Goal: Navigation & Orientation: Find specific page/section

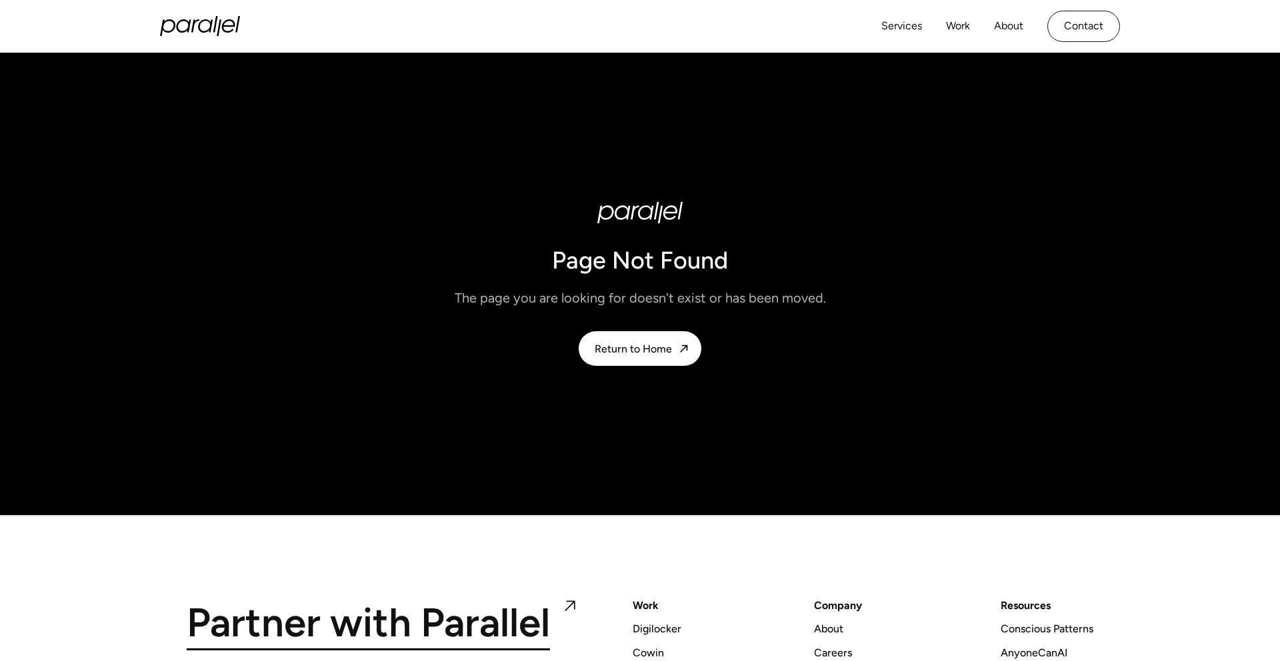
click at [209, 23] on icon "home" at bounding box center [205, 25] width 15 height 13
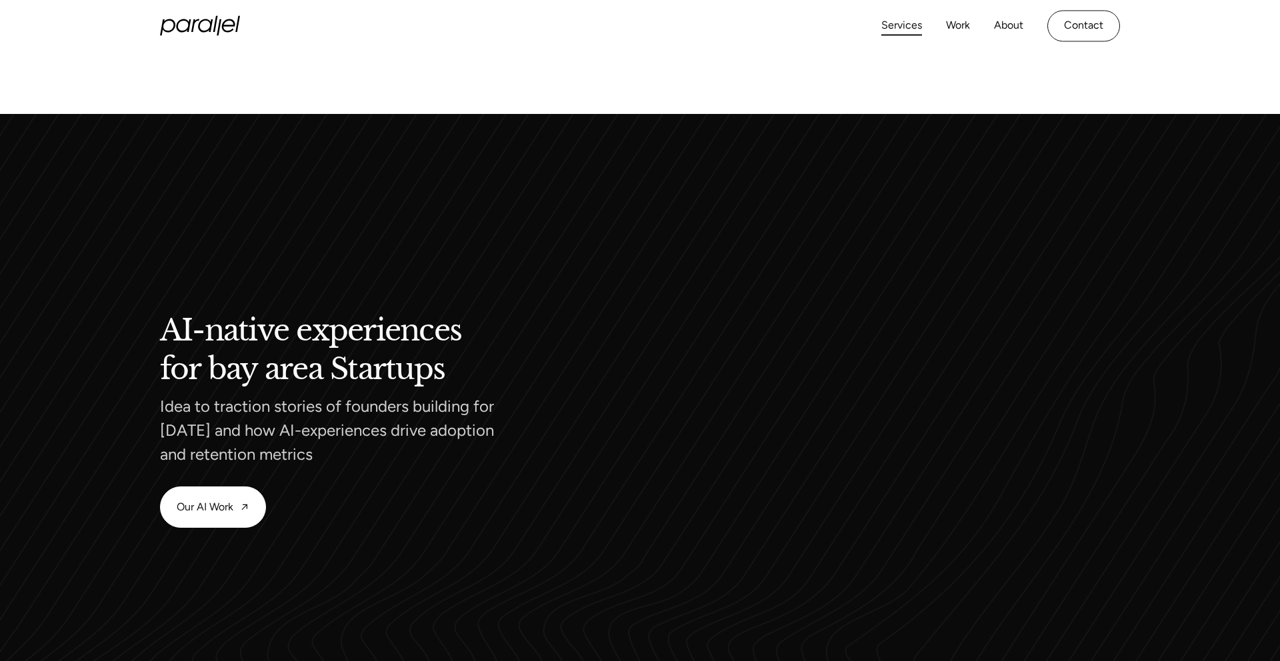
scroll to position [1060, 0]
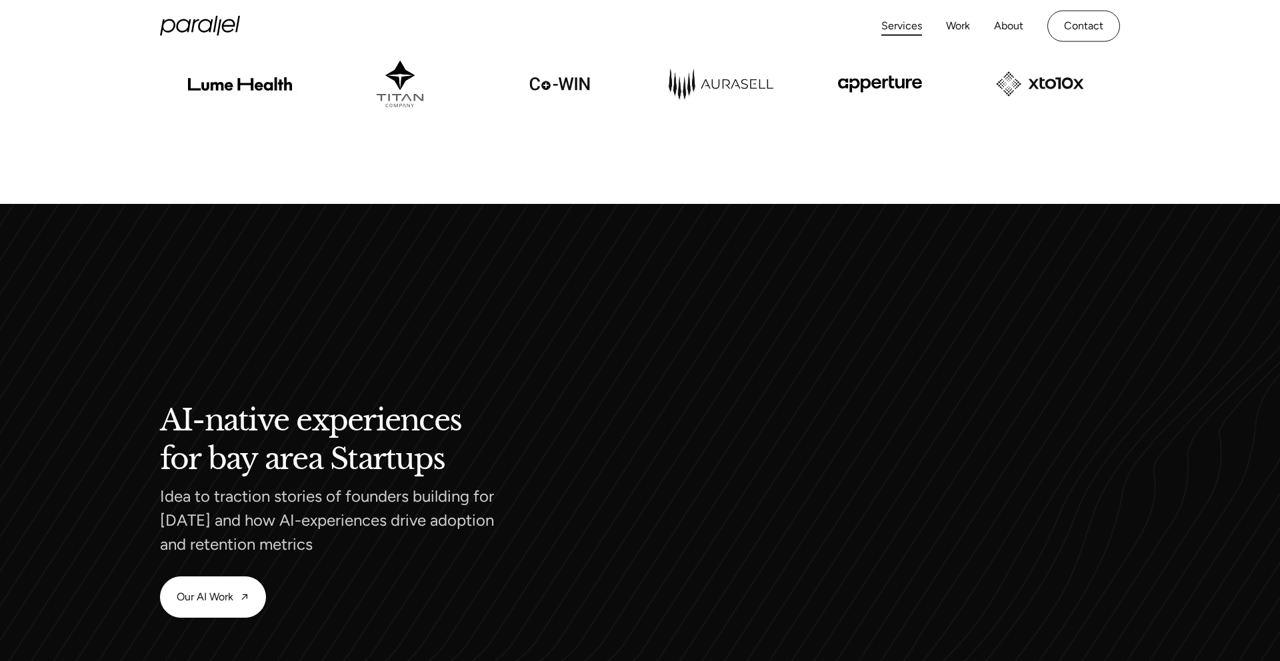
click at [897, 25] on link "Services" at bounding box center [901, 26] width 41 height 19
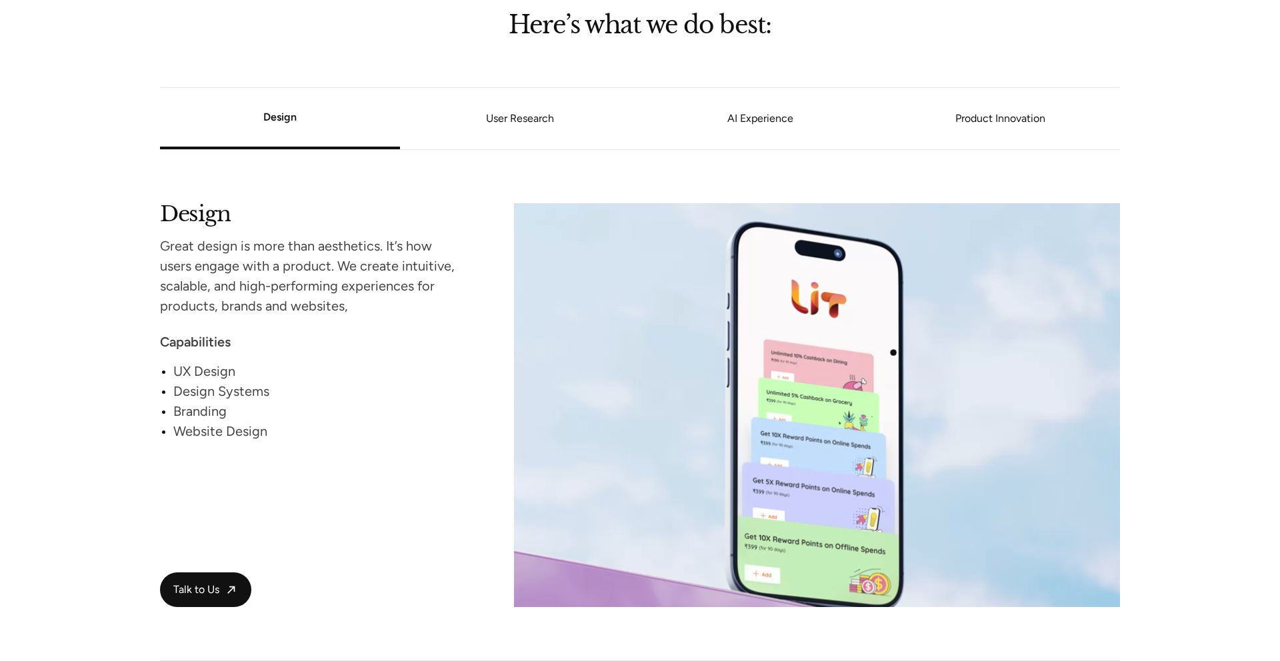
scroll to position [1225, 0]
